Goal: Check status: Check status

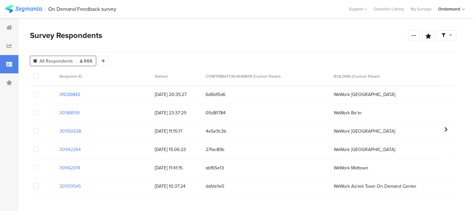
click at [63, 95] on section "31020842" at bounding box center [69, 94] width 21 height 7
